Goal: Book appointment/travel/reservation

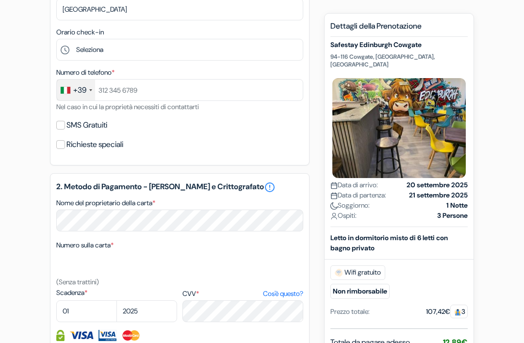
scroll to position [315, 0]
click at [264, 189] on link "error_outline" at bounding box center [270, 188] width 12 height 12
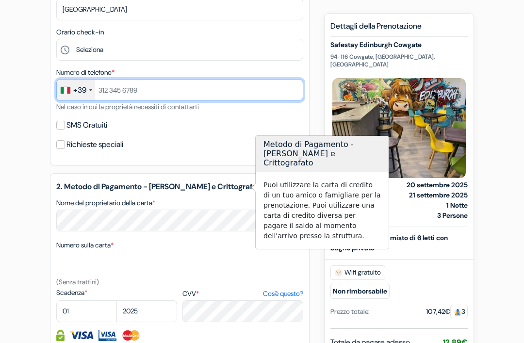
click at [300, 83] on input "text" at bounding box center [179, 90] width 247 height 22
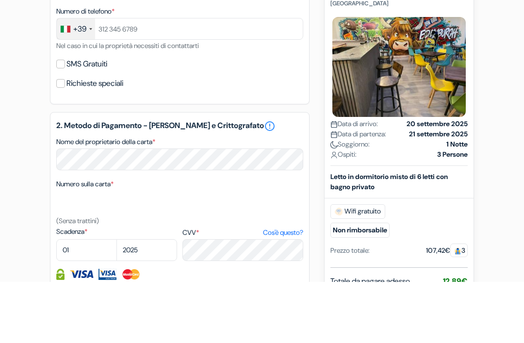
click at [264, 182] on link "error_outline" at bounding box center [270, 188] width 12 height 12
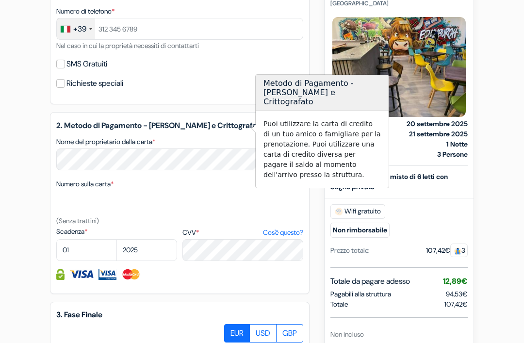
click at [23, 213] on form "Check-out add_box Safestay Edinburgh Cowgate 94-116 Cowgate, [GEOGRAPHIC_DATA],…" at bounding box center [262, 84] width 524 height 822
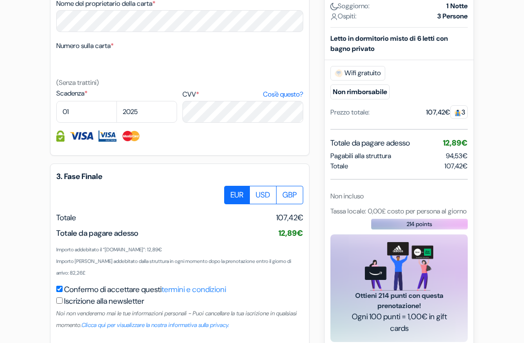
scroll to position [530, 0]
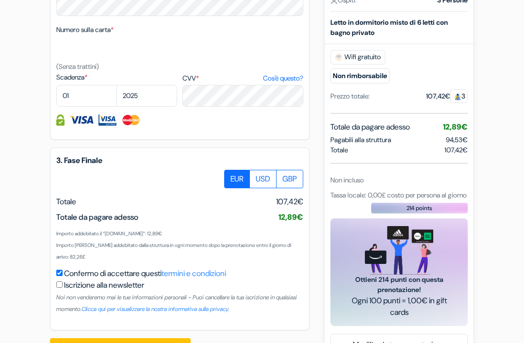
click at [263, 175] on label "USD" at bounding box center [263, 179] width 27 height 18
click at [231, 175] on input "USD" at bounding box center [228, 173] width 6 height 6
radio input "true"
click at [290, 174] on label "GBP" at bounding box center [289, 179] width 27 height 18
click at [231, 174] on input "GBP" at bounding box center [228, 173] width 6 height 6
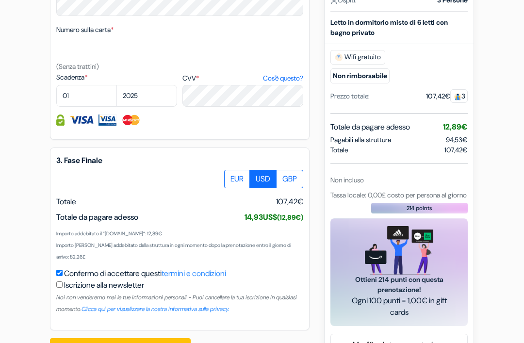
radio input "true"
click at [234, 175] on label "EUR" at bounding box center [237, 179] width 26 height 18
click at [231, 175] on input "EUR" at bounding box center [228, 173] width 6 height 6
radio input "true"
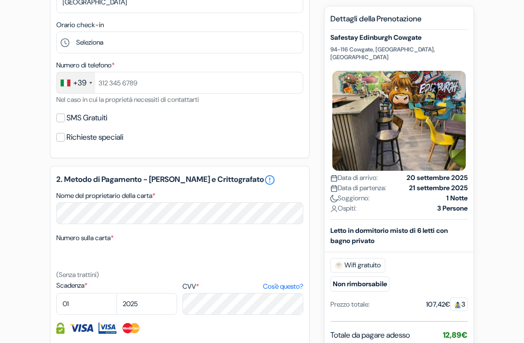
scroll to position [0, 0]
